Goal: Information Seeking & Learning: Learn about a topic

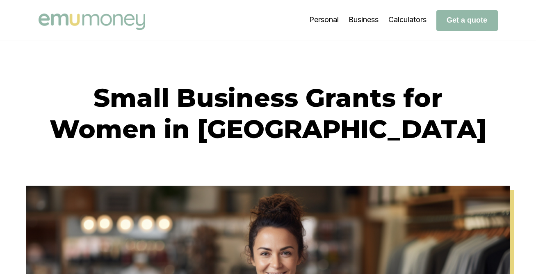
click at [102, 128] on h1 "Small Business Grants for Women in [GEOGRAPHIC_DATA]" at bounding box center [269, 113] width 460 height 62
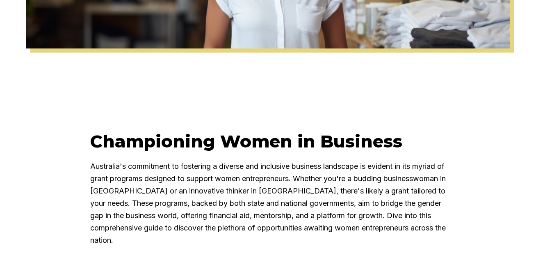
scroll to position [359, 0]
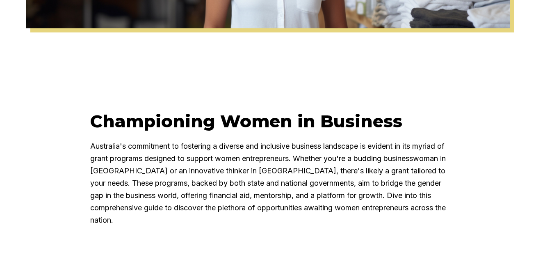
click at [123, 128] on h2 "Championing Women in Business" at bounding box center [268, 120] width 356 height 21
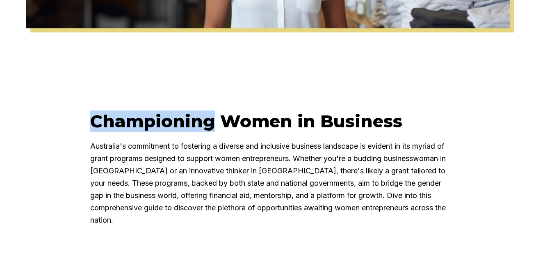
click at [115, 140] on p "Australia's commitment to fostering a diverse and inclusive business landscape …" at bounding box center [268, 183] width 356 height 86
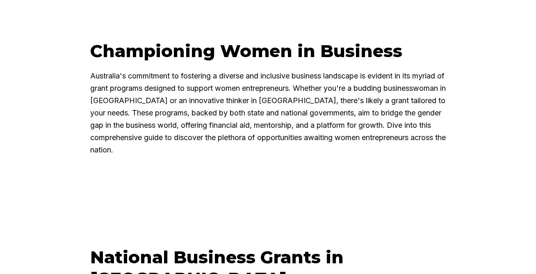
scroll to position [549, 0]
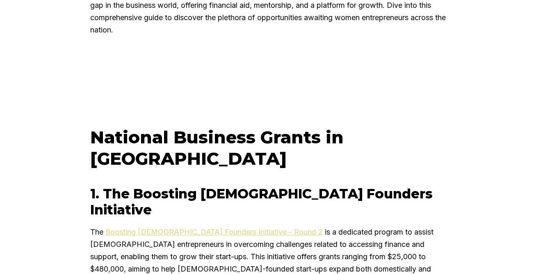
click at [117, 152] on div "National Business Grants in [GEOGRAPHIC_DATA] 1. The Boosting [DEMOGRAPHIC_DATA…" at bounding box center [268, 231] width 389 height 251
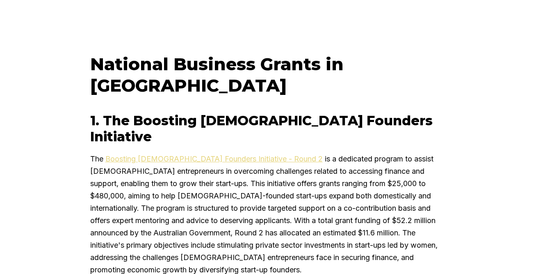
scroll to position [635, 0]
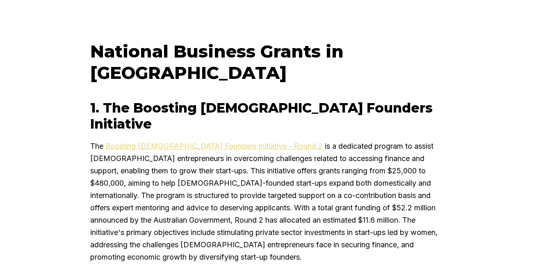
click at [117, 152] on p "The Boosting [DEMOGRAPHIC_DATA] Founders Initiative - Round 2 is a dedicated pr…" at bounding box center [268, 201] width 356 height 123
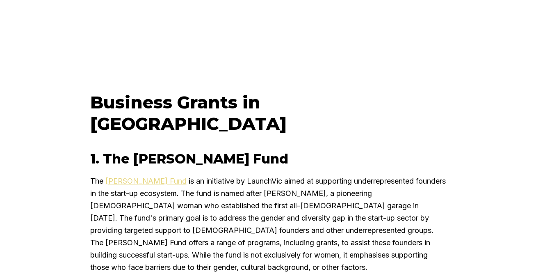
click at [151, 175] on p "The [PERSON_NAME] Fund is an initiative by LaunchVic aimed at supporting underr…" at bounding box center [268, 224] width 356 height 99
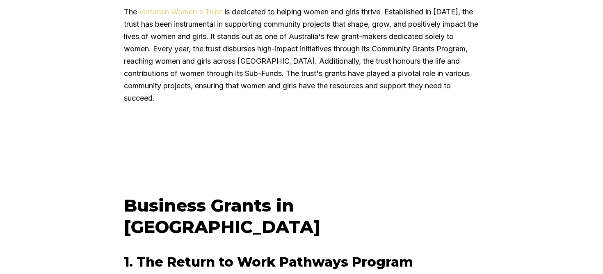
scroll to position [1206, 0]
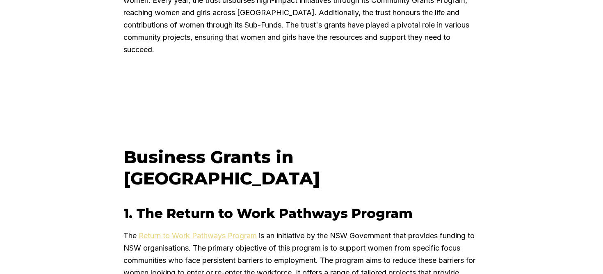
scroll to position [1279, 0]
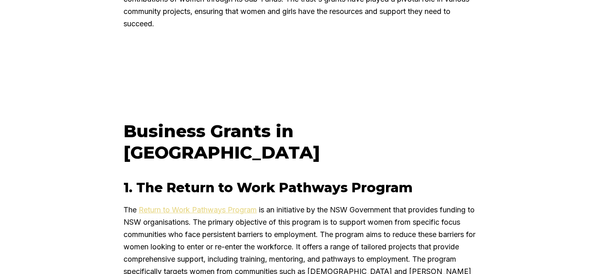
click at [270, 204] on p "The Return to Work Pathways Program is an initiative by the NSW Government that…" at bounding box center [302, 259] width 356 height 111
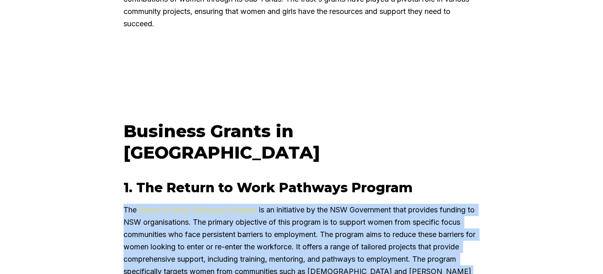
click at [270, 204] on p "The Return to Work Pathways Program is an initiative by the NSW Government that…" at bounding box center [302, 259] width 356 height 111
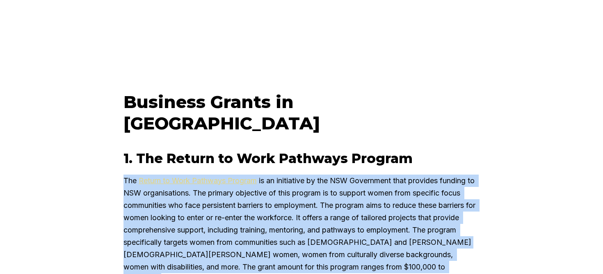
click at [270, 174] on p "The Return to Work Pathways Program is an initiative by the NSW Government that…" at bounding box center [302, 229] width 356 height 111
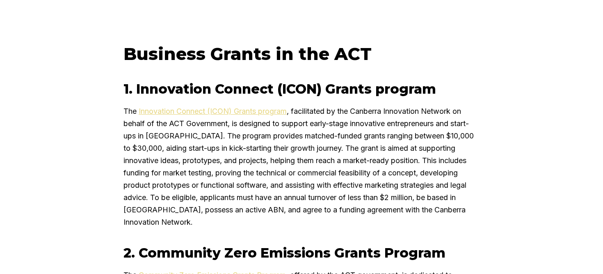
scroll to position [1941, 0]
